Goal: Task Accomplishment & Management: Manage account settings

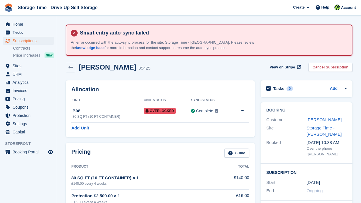
scroll to position [159, 0]
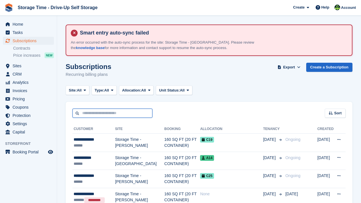
click at [104, 111] on input "text" at bounding box center [112, 113] width 80 height 9
type input "*****"
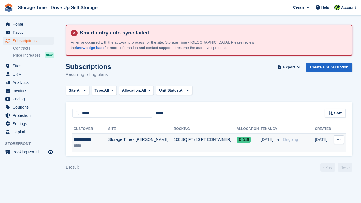
click at [111, 147] on td "Storage Time - [PERSON_NAME]" at bounding box center [140, 143] width 65 height 18
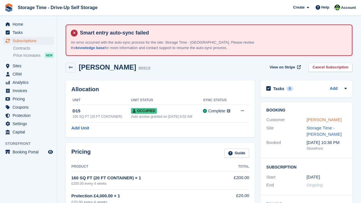
click at [323, 119] on link "[PERSON_NAME]" at bounding box center [323, 119] width 35 height 5
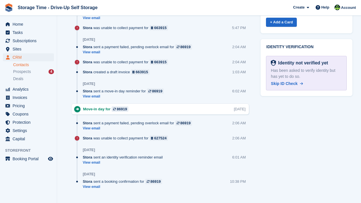
scroll to position [391, 0]
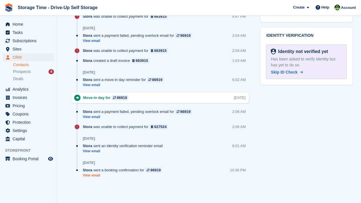
click at [99, 175] on link "View email" at bounding box center [124, 175] width 82 height 5
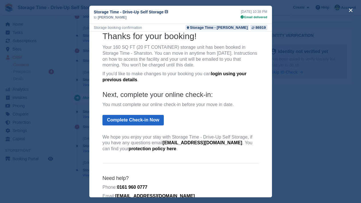
scroll to position [25, 0]
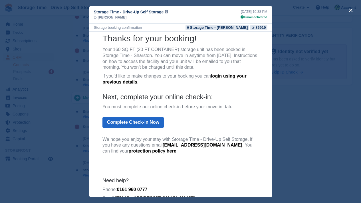
click at [227, 77] on link "login using your previous details" at bounding box center [174, 79] width 144 height 11
click at [219, 75] on link "login using your previous details" at bounding box center [174, 79] width 144 height 11
click at [127, 124] on link "Complete Check-in Now" at bounding box center [132, 122] width 61 height 11
click at [132, 123] on link "Complete Check-in Now" at bounding box center [132, 122] width 61 height 11
click at [204, 125] on th "Thanks for your booking! Your 160 SQ FT (20 FT CONTAINER) storage unit has been…" at bounding box center [180, 95] width 156 height 124
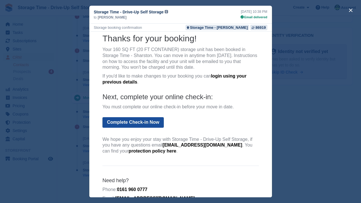
click at [144, 124] on link "Complete Check-in Now" at bounding box center [132, 122] width 61 height 11
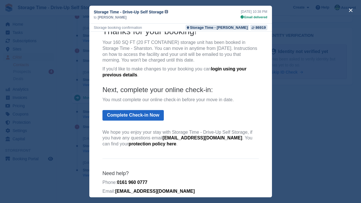
scroll to position [31, 0]
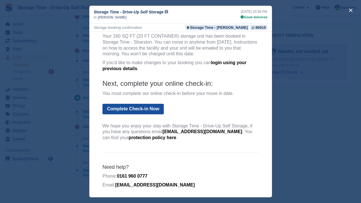
click at [120, 108] on link "Complete Check-in Now" at bounding box center [132, 109] width 61 height 11
click at [122, 109] on link "Complete Check-in Now" at bounding box center [132, 109] width 61 height 11
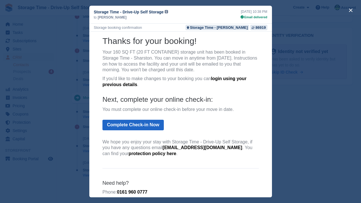
scroll to position [0, 0]
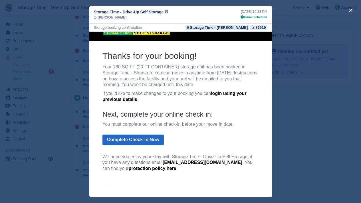
click at [236, 94] on link "login using your previous details" at bounding box center [174, 96] width 144 height 11
drag, startPoint x: 212, startPoint y: 94, endPoint x: 250, endPoint y: 94, distance: 38.8
click at [246, 94] on link "login using your previous details" at bounding box center [174, 96] width 144 height 11
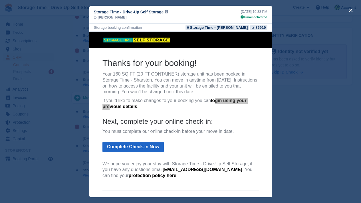
click at [313, 23] on div "close" at bounding box center [180, 101] width 361 height 203
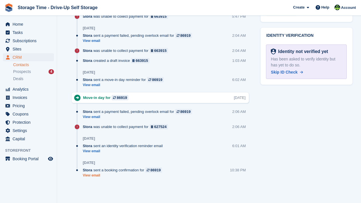
click at [94, 174] on link "View email" at bounding box center [124, 175] width 82 height 5
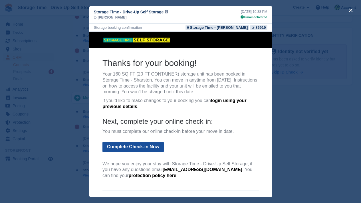
click at [151, 148] on link "Complete Check-in Now" at bounding box center [132, 147] width 61 height 11
click at [300, 24] on div "close" at bounding box center [180, 101] width 361 height 203
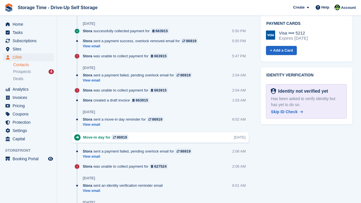
scroll to position [334, 0]
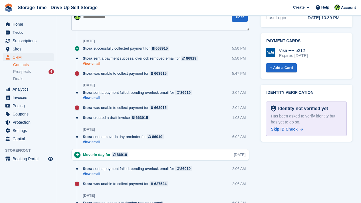
click at [94, 65] on link "View email" at bounding box center [142, 63] width 118 height 5
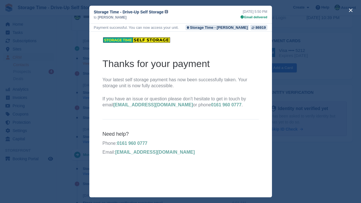
scroll to position [0, 0]
click at [310, 97] on div "close" at bounding box center [180, 101] width 361 height 203
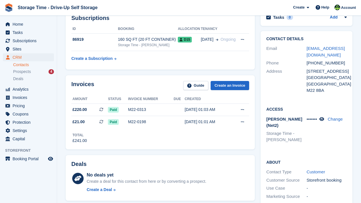
scroll to position [72, 0]
click at [28, 42] on span "Subscriptions" at bounding box center [30, 41] width 34 height 8
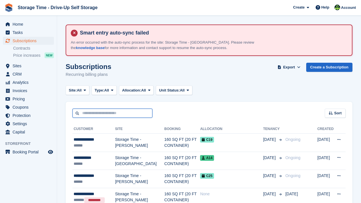
click at [98, 114] on input "text" at bounding box center [112, 113] width 80 height 9
type input "*****"
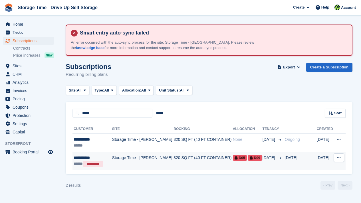
click at [120, 159] on td "Storage Time - [PERSON_NAME]" at bounding box center [142, 161] width 61 height 18
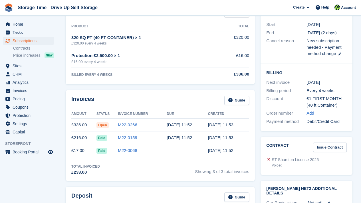
scroll to position [160, 0]
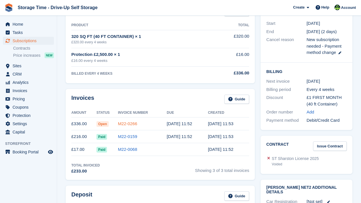
click at [128, 124] on link "M22-0266" at bounding box center [127, 123] width 19 height 5
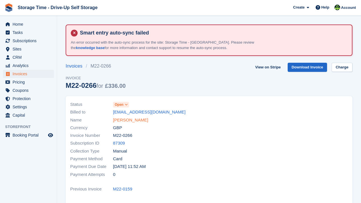
click at [127, 122] on link "Doris Dandi" at bounding box center [130, 120] width 35 height 7
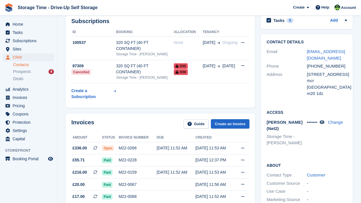
scroll to position [57, 0]
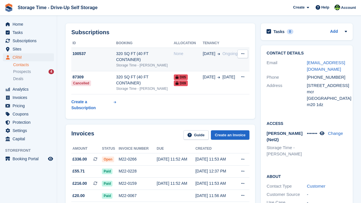
click at [196, 51] on div "None" at bounding box center [188, 54] width 29 height 6
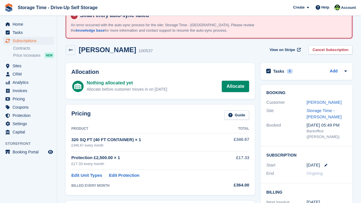
scroll to position [11, 0]
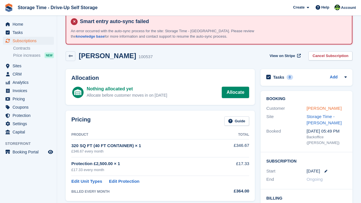
click at [320, 108] on link "Doris Dandi" at bounding box center [323, 108] width 35 height 5
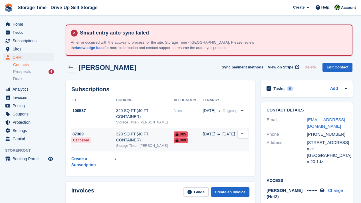
click at [142, 139] on div "320 SQ FT (40 FT CONTAINER)" at bounding box center [145, 137] width 58 height 12
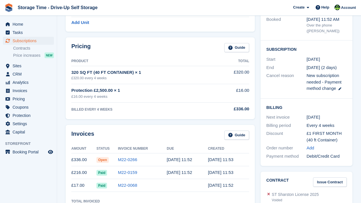
scroll to position [126, 0]
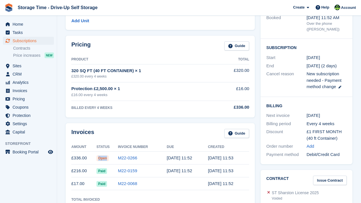
drag, startPoint x: 100, startPoint y: 158, endPoint x: 113, endPoint y: 160, distance: 13.8
click at [113, 160] on td "Open" at bounding box center [106, 158] width 21 height 13
drag, startPoint x: 108, startPoint y: 159, endPoint x: 91, endPoint y: 158, distance: 17.1
click at [90, 158] on tr "£336.00 Open M22-0266 [DATE] 11:52 [DATE] 11:53" at bounding box center [160, 158] width 178 height 13
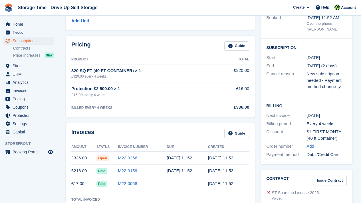
drag, startPoint x: 106, startPoint y: 171, endPoint x: 95, endPoint y: 170, distance: 11.1
click at [95, 170] on tr "£216.00 Paid M22-0159 [DATE] 11:52 [DATE] 11:53" at bounding box center [160, 171] width 178 height 13
drag, startPoint x: 106, startPoint y: 184, endPoint x: 90, endPoint y: 183, distance: 16.6
click at [90, 183] on tr "£17.00 Paid M22-0068 [DATE] 11:52" at bounding box center [160, 183] width 178 height 13
drag, startPoint x: 106, startPoint y: 171, endPoint x: 96, endPoint y: 171, distance: 9.1
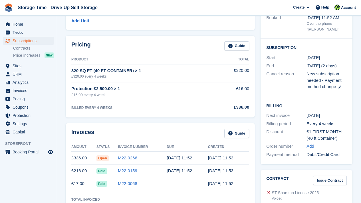
click at [96, 171] on tr "£216.00 Paid M22-0159 [DATE] 11:52 [DATE] 11:53" at bounding box center [160, 171] width 178 height 13
drag, startPoint x: 108, startPoint y: 171, endPoint x: 99, endPoint y: 169, distance: 9.1
click at [99, 169] on span "Paid" at bounding box center [101, 171] width 11 height 6
drag, startPoint x: 109, startPoint y: 159, endPoint x: 99, endPoint y: 158, distance: 10.0
click at [99, 158] on span "Open" at bounding box center [102, 158] width 12 height 6
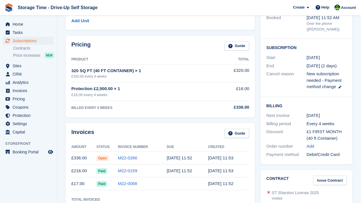
click at [107, 165] on td "Paid" at bounding box center [106, 171] width 21 height 13
